Goal: Submit feedback/report problem

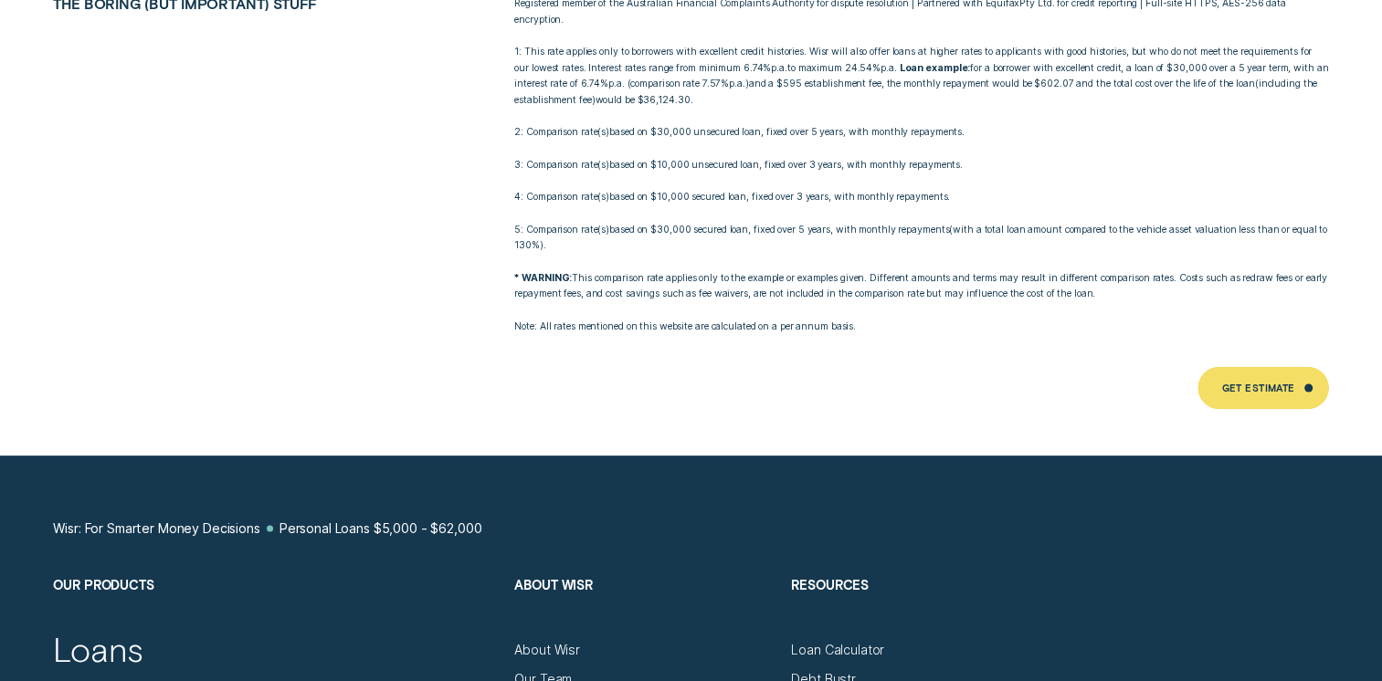
scroll to position [10046, 0]
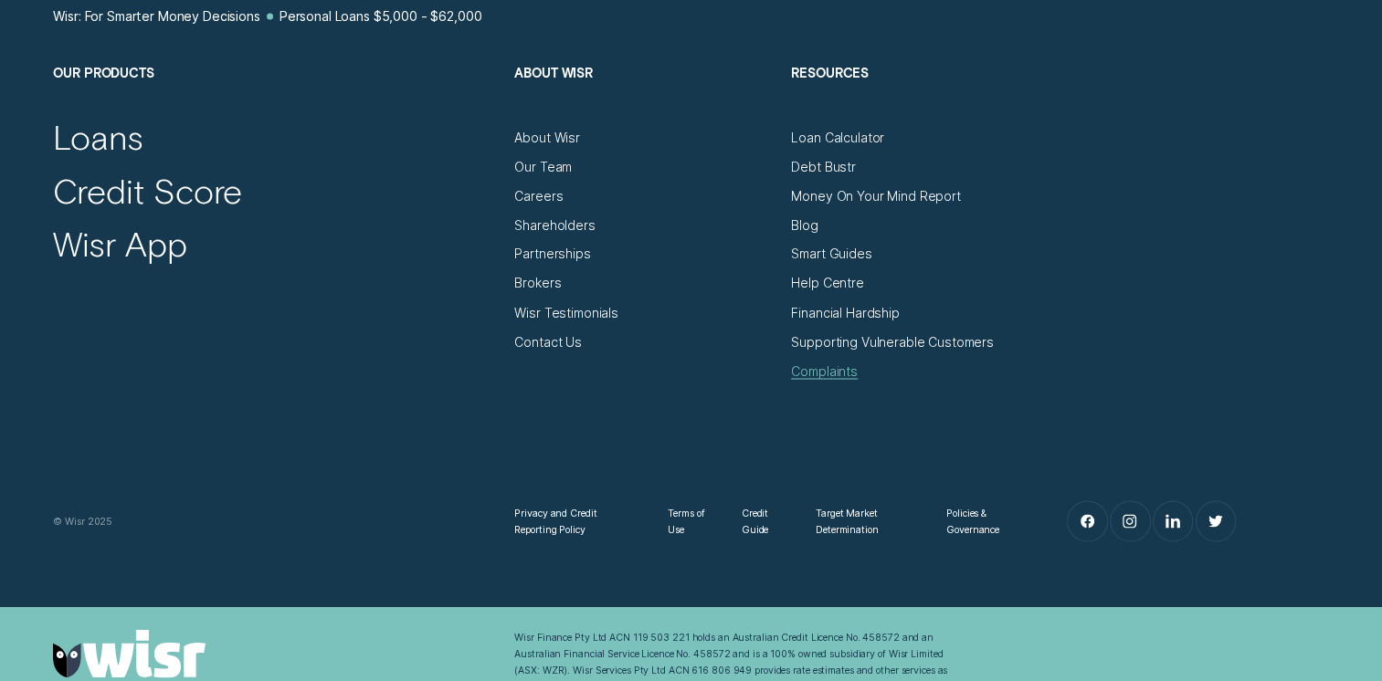
click at [811, 363] on div "Complaints" at bounding box center [824, 371] width 67 height 16
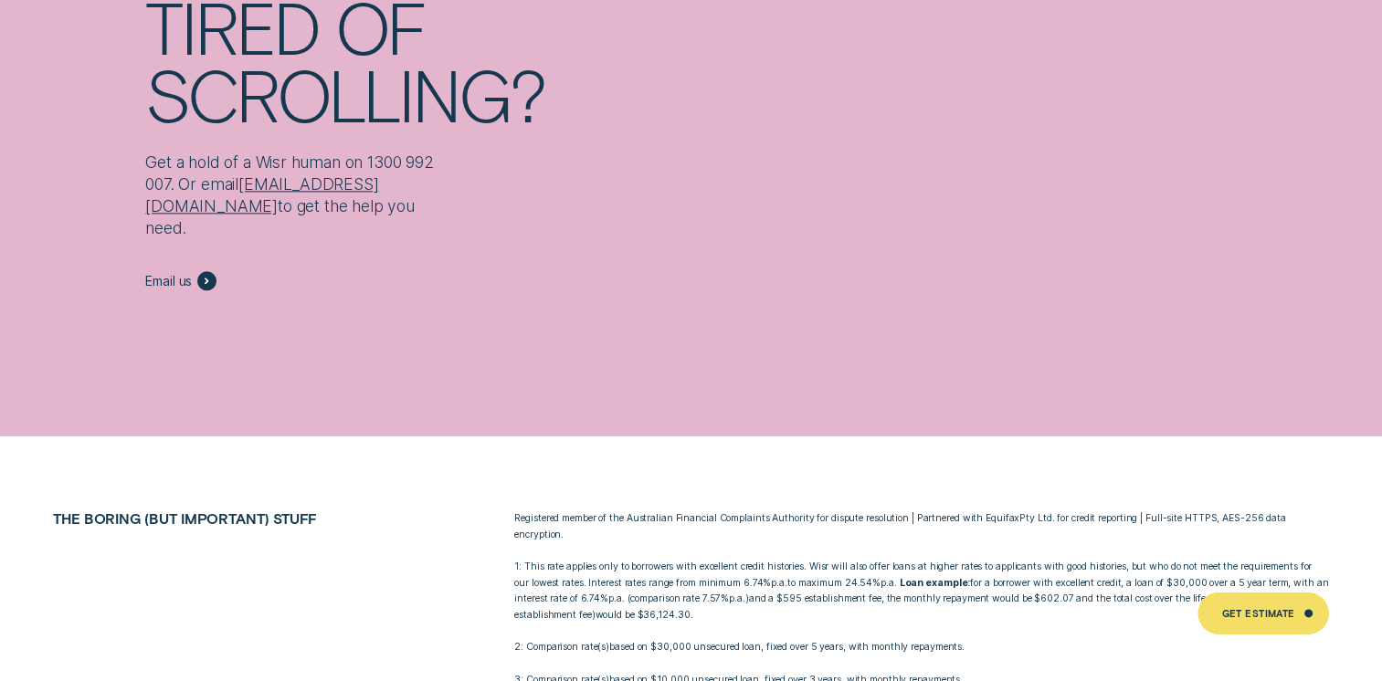
scroll to position [8585, 0]
